Goal: Find specific page/section: Find specific page/section

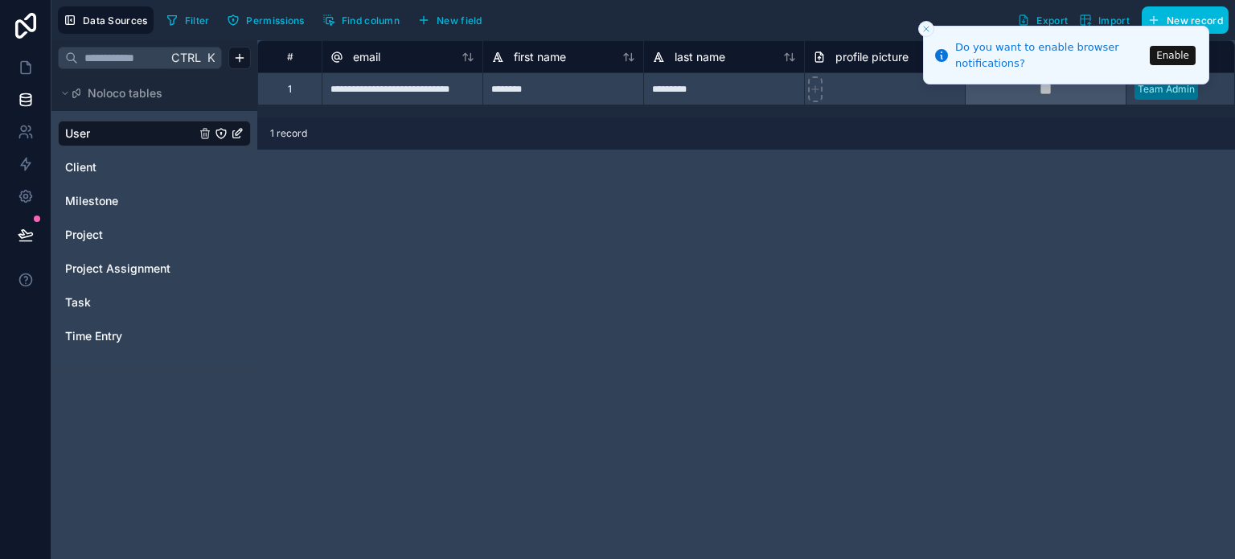
click at [630, 246] on div "**********" at bounding box center [746, 299] width 978 height 519
click at [25, 24] on icon at bounding box center [25, 26] width 21 height 26
